Goal: Browse casually: Explore the website without a specific task or goal

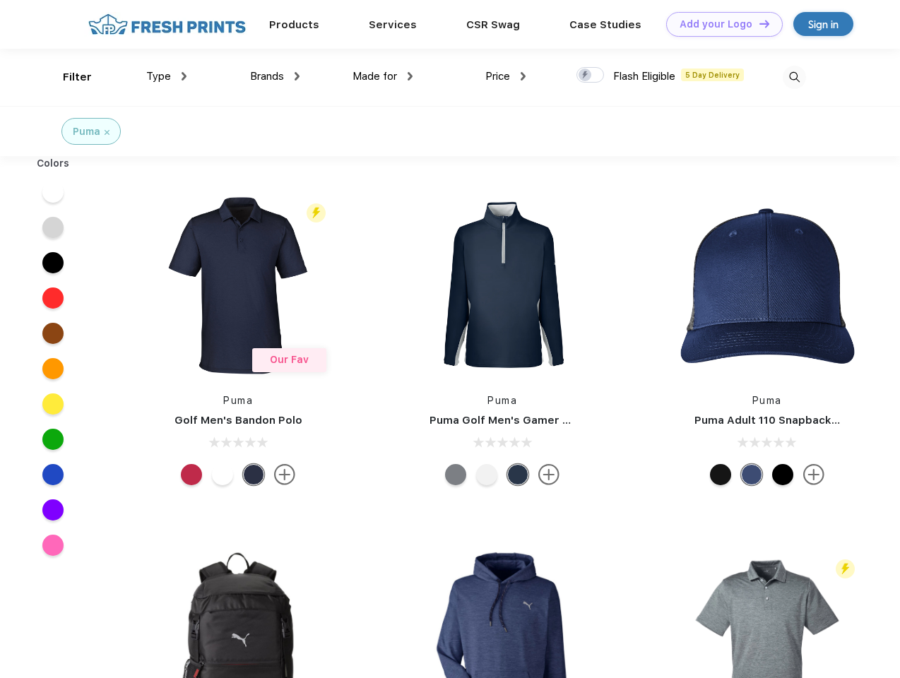
click at [719, 24] on link "Add your Logo Design Tool" at bounding box center [724, 24] width 117 height 25
click at [0, 0] on div "Design Tool" at bounding box center [0, 0] width 0 height 0
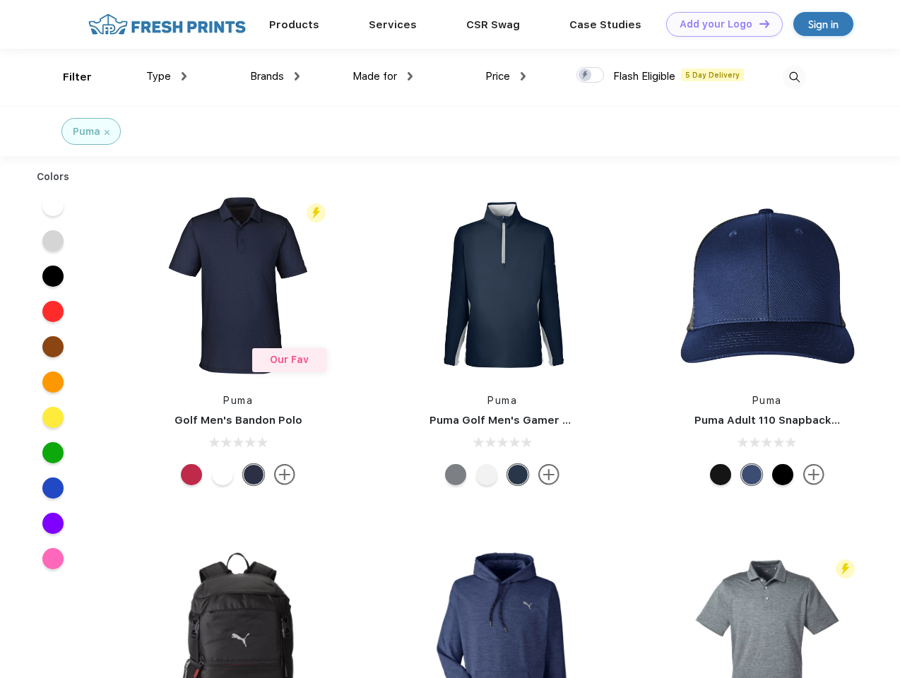
click at [758, 23] on link "Add your Logo Design Tool" at bounding box center [724, 24] width 117 height 25
click at [68, 77] on div "Filter" at bounding box center [77, 77] width 29 height 16
click at [167, 76] on span "Type" at bounding box center [158, 76] width 25 height 13
click at [275, 76] on span "Brands" at bounding box center [267, 76] width 34 height 13
click at [383, 76] on span "Made for" at bounding box center [374, 76] width 44 height 13
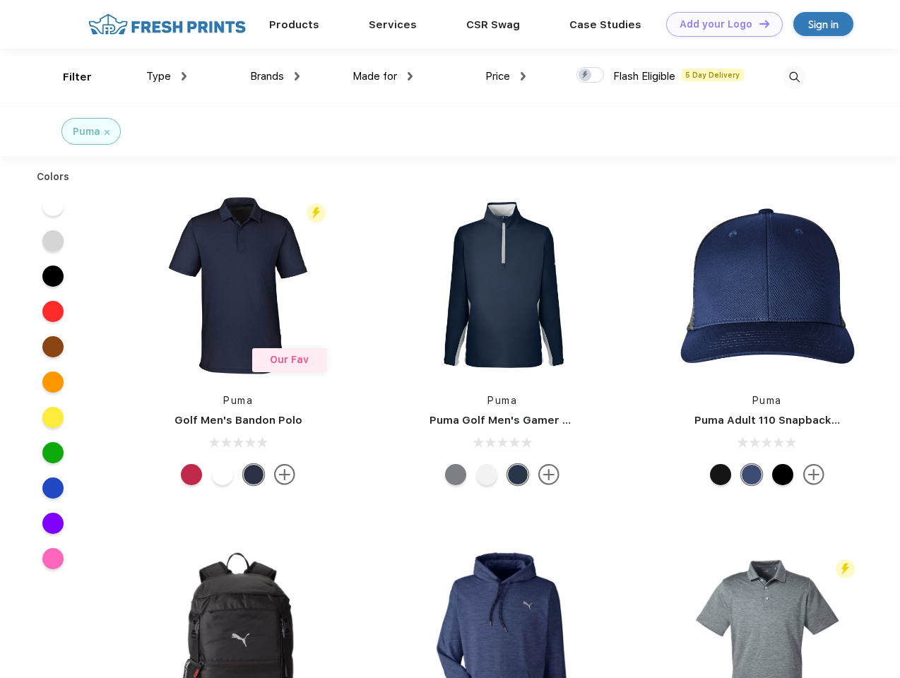
click at [506, 76] on span "Price" at bounding box center [497, 76] width 25 height 13
click at [590, 76] on div at bounding box center [590, 75] width 28 height 16
click at [585, 76] on input "checkbox" at bounding box center [580, 70] width 9 height 9
click at [794, 77] on img at bounding box center [793, 77] width 23 height 23
